Goal: Find specific page/section: Find specific page/section

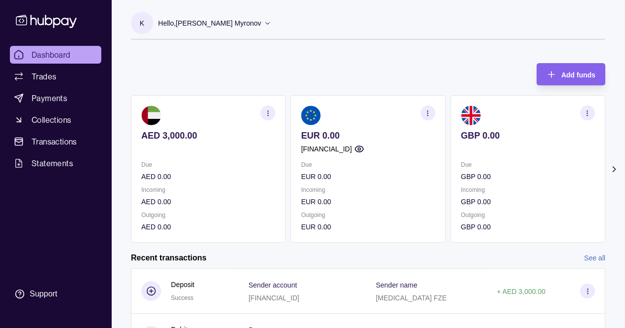
click at [613, 166] on icon at bounding box center [614, 169] width 10 height 10
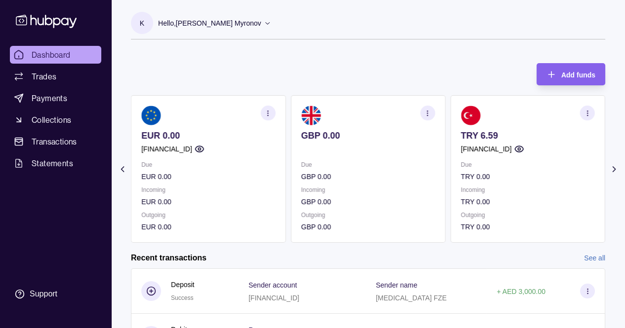
click at [614, 164] on icon at bounding box center [614, 169] width 10 height 10
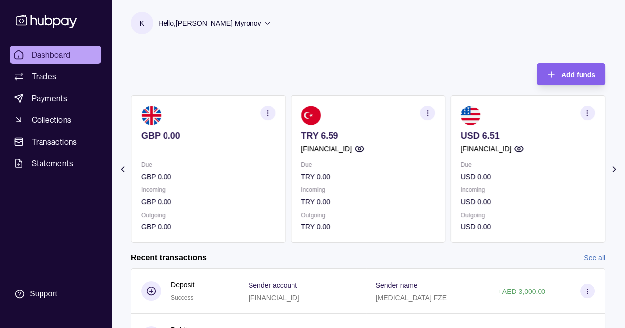
click at [589, 114] on icon "button" at bounding box center [586, 113] width 7 height 7
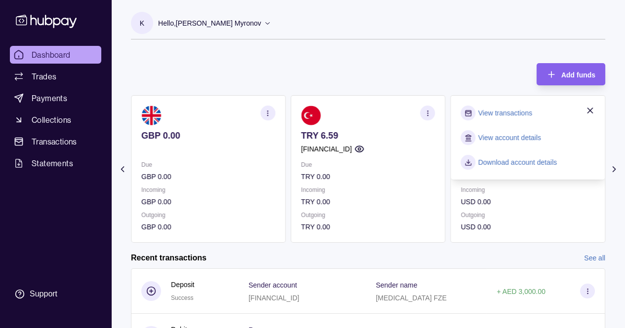
click at [513, 138] on link "View account details" at bounding box center [509, 137] width 63 height 11
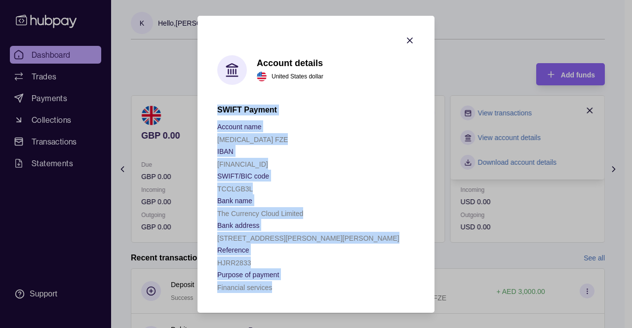
drag, startPoint x: 218, startPoint y: 107, endPoint x: 285, endPoint y: 285, distance: 189.7
click at [285, 285] on div "SWIFT Payment Account name [MEDICAL_DATA] FZE IBAN [FINANCIAL_ID] SWIFT/BIC cod…" at bounding box center [316, 199] width 198 height 189
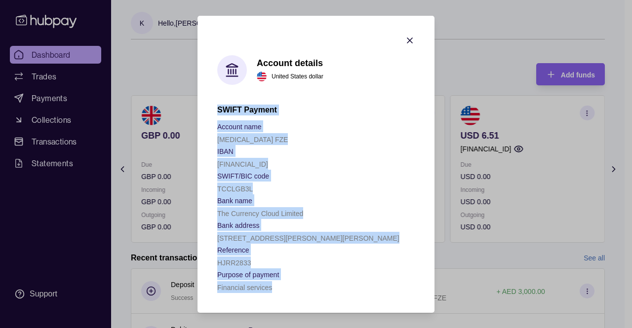
copy div "SWIFT Payment Account name [MEDICAL_DATA] FZE IBAN [FINANCIAL_ID] SWIFT/BIC cod…"
click at [259, 264] on div "HJRR2833" at bounding box center [316, 263] width 198 height 12
drag, startPoint x: 259, startPoint y: 264, endPoint x: 203, endPoint y: 112, distance: 162.5
click at [203, 112] on section "Account details United States dollar SWIFT Payment Account name [MEDICAL_DATA] …" at bounding box center [316, 164] width 237 height 297
click at [350, 263] on div "HJRR2833" at bounding box center [316, 263] width 198 height 12
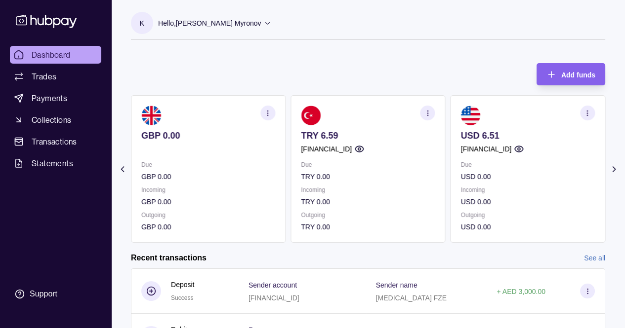
click at [588, 119] on section "button" at bounding box center [587, 113] width 15 height 15
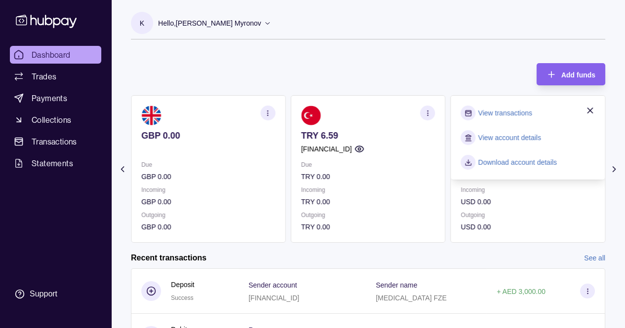
click at [512, 161] on link "Download account details" at bounding box center [517, 162] width 79 height 11
